Goal: Information Seeking & Learning: Learn about a topic

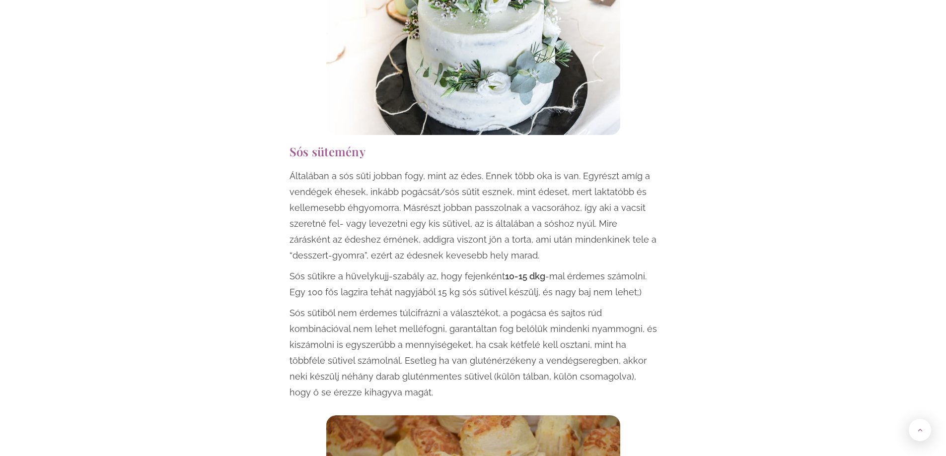
scroll to position [1043, 0]
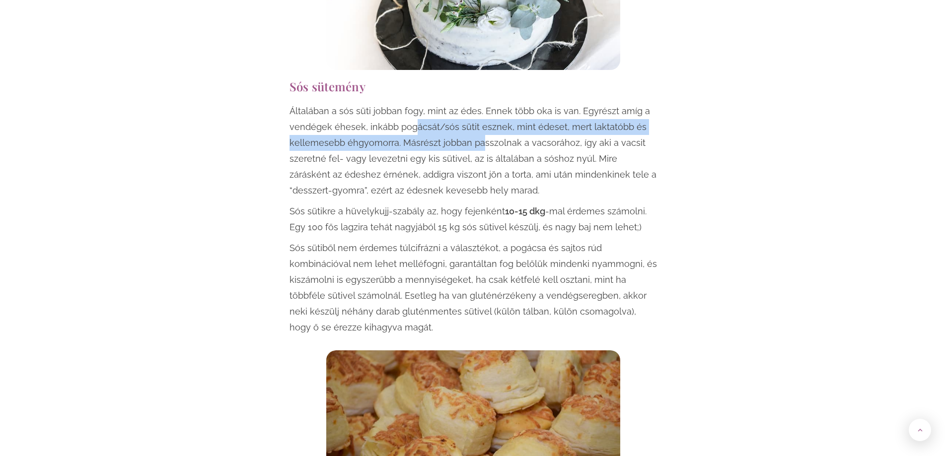
drag, startPoint x: 412, startPoint y: 126, endPoint x: 480, endPoint y: 141, distance: 69.4
click at [480, 141] on p "Általában a sós süti jobban fogy, mint az édes. Ennek több oka is van. Egyrészt…" at bounding box center [472, 150] width 367 height 95
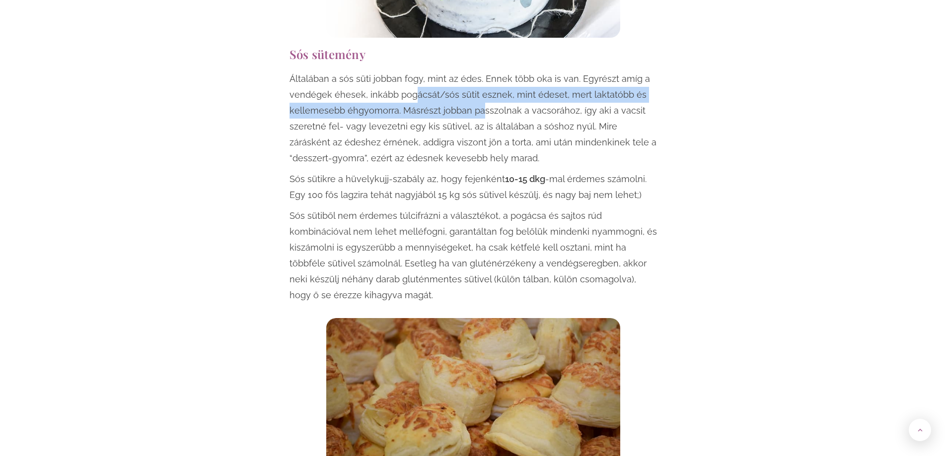
scroll to position [1092, 0]
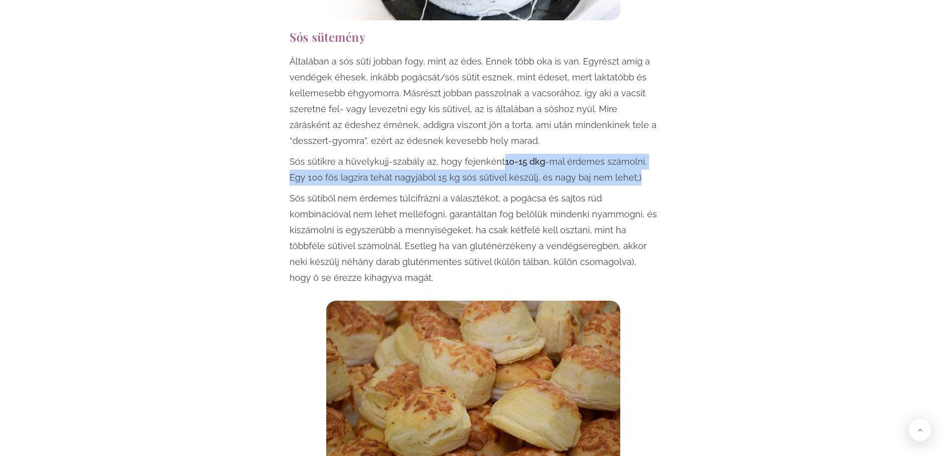
drag, startPoint x: 497, startPoint y: 164, endPoint x: 427, endPoint y: 133, distance: 76.9
click at [642, 170] on p "Sós sütikre a hüvelykujj-szabály az, hogy fejenként 10-15 dkg -mal érdemes szám…" at bounding box center [472, 170] width 367 height 32
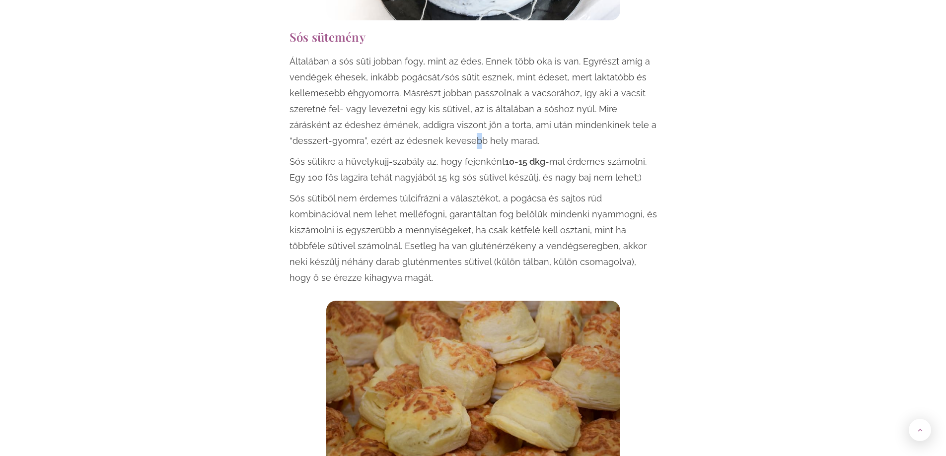
click at [432, 136] on p "Általában a sós süti jobban fogy, mint az édes. Ennek több oka is van. Egyrészt…" at bounding box center [472, 101] width 367 height 95
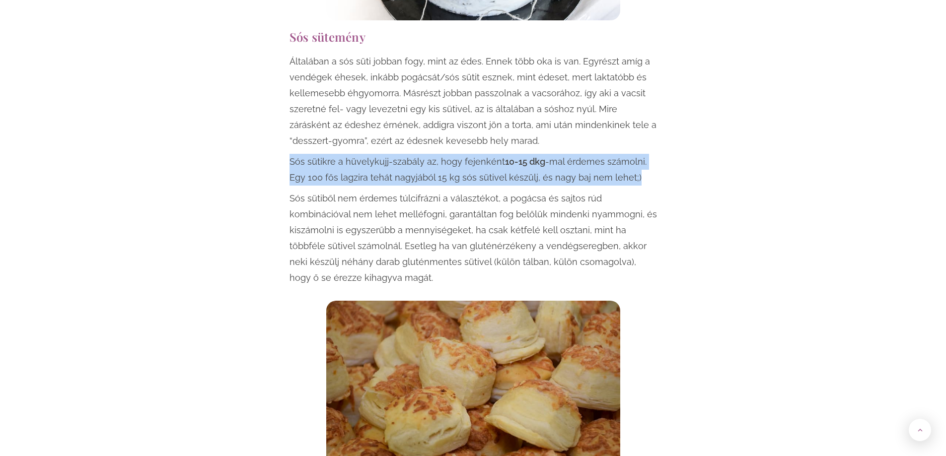
drag, startPoint x: 286, startPoint y: 160, endPoint x: 600, endPoint y: 162, distance: 314.2
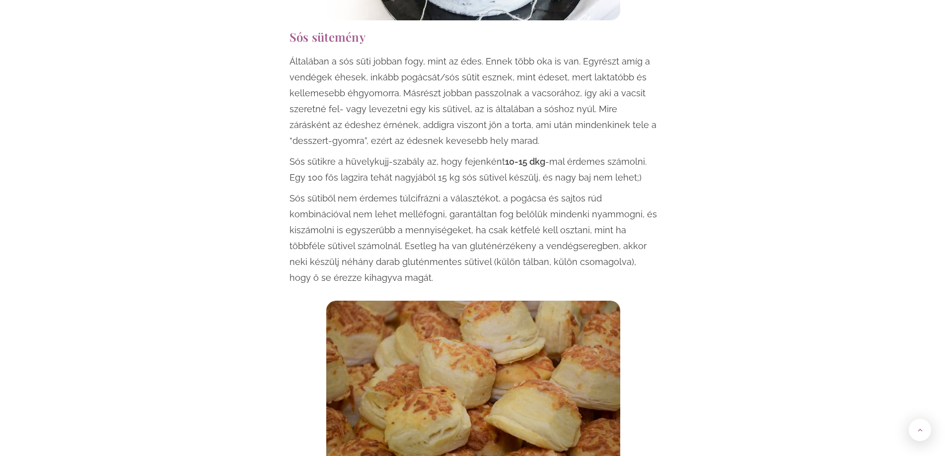
click at [350, 274] on p "Sós sütiből nem érdemes túlcifrázni a választékot, a pogácsa és sajtos rúd komb…" at bounding box center [472, 238] width 367 height 95
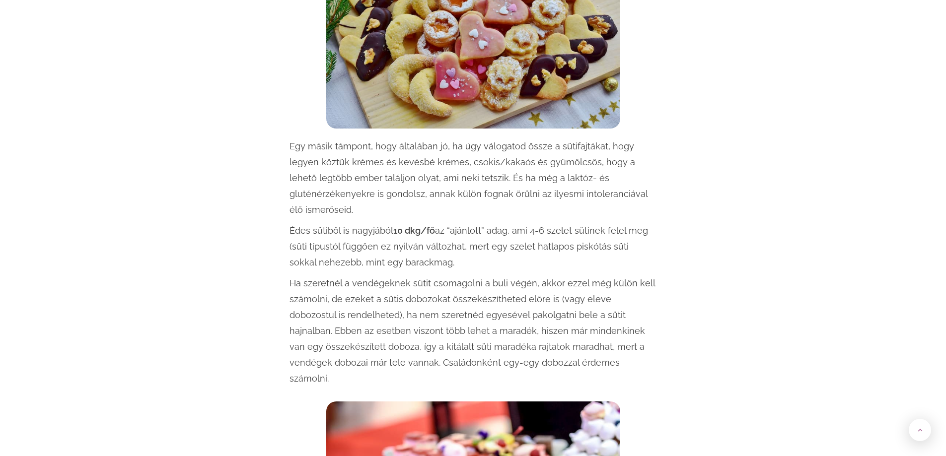
scroll to position [1936, 0]
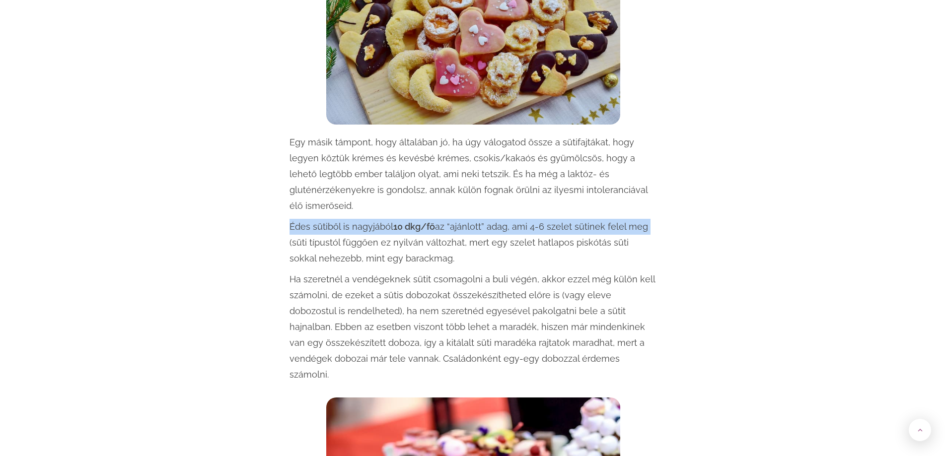
drag, startPoint x: 290, startPoint y: 210, endPoint x: 646, endPoint y: 215, distance: 356.5
click at [646, 219] on p "Édes sütiből is nagyjából 10 dkg/fő az “ajánlott” adag, ami 4-6 szelet sütinek …" at bounding box center [472, 243] width 367 height 48
copy p "Édes sütiből is nagyjából 10 dkg/fő az “ajánlott” adag, ami 4-6 szelet sütinek …"
